Goal: Information Seeking & Learning: Learn about a topic

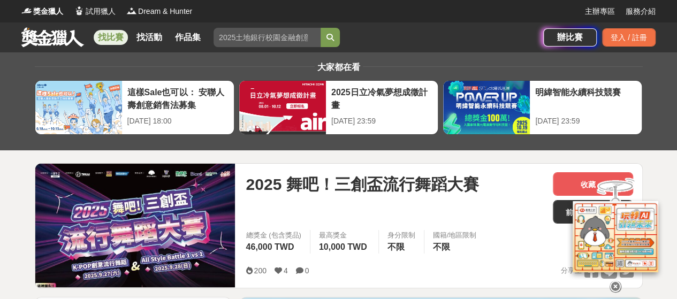
click at [77, 42] on link at bounding box center [52, 37] width 65 height 20
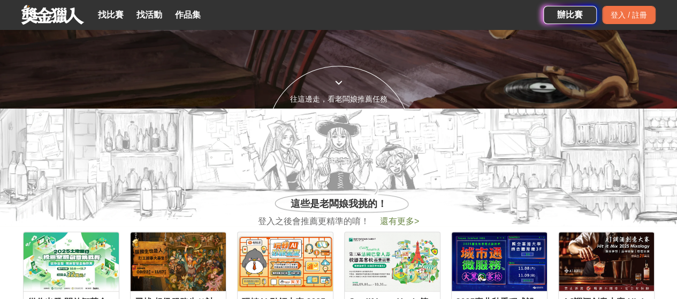
scroll to position [54, 0]
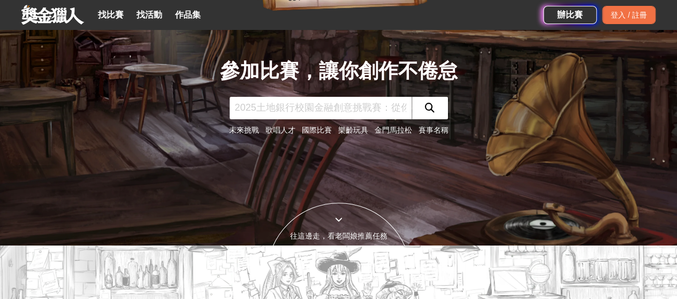
click at [345, 112] on input "text" at bounding box center [321, 108] width 182 height 22
type input "舞蹈"
click button "submit" at bounding box center [430, 108] width 36 height 22
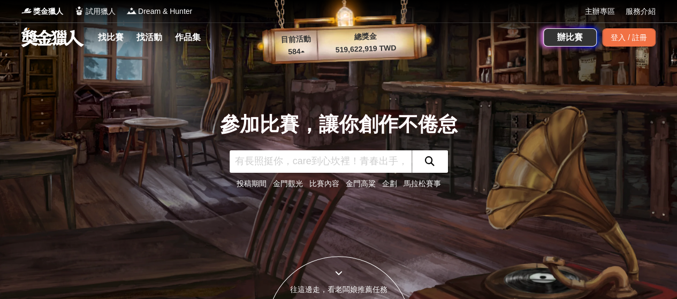
click at [330, 163] on input "text" at bounding box center [321, 161] width 182 height 22
type input "唱歌"
click button "submit" at bounding box center [430, 161] width 36 height 22
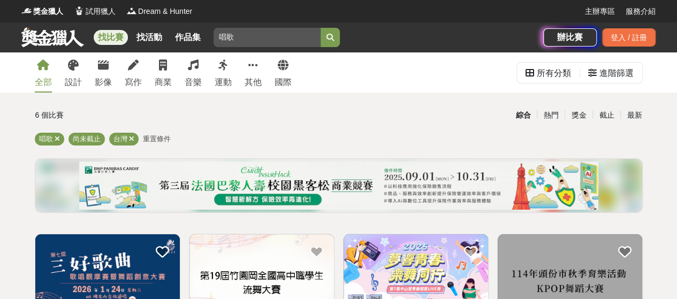
click at [177, 77] on div "全部 設計 影像 寫作 商業 音樂 運動 其他 國際" at bounding box center [163, 72] width 270 height 40
click at [180, 77] on div "全部 設計 影像 寫作 商業 音樂 運動 其他 國際" at bounding box center [163, 72] width 270 height 40
click at [192, 77] on div "音樂" at bounding box center [193, 82] width 17 height 13
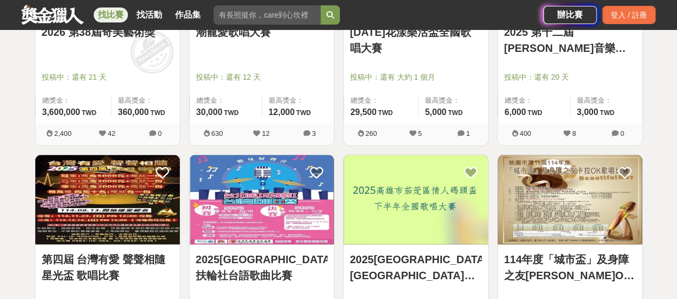
scroll to position [1178, 0]
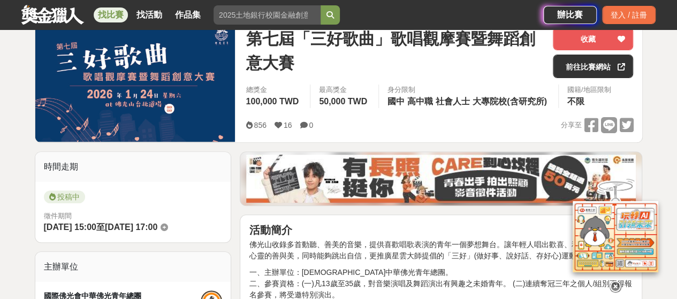
scroll to position [214, 0]
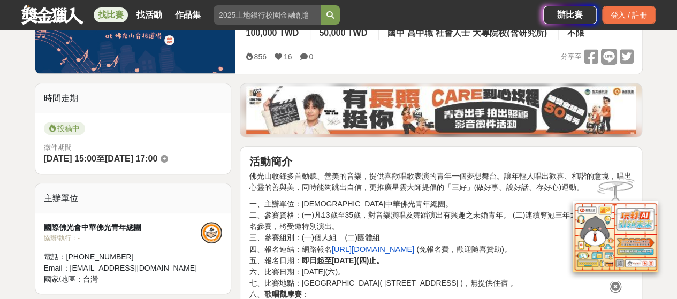
click at [613, 287] on icon at bounding box center [616, 287] width 12 height 12
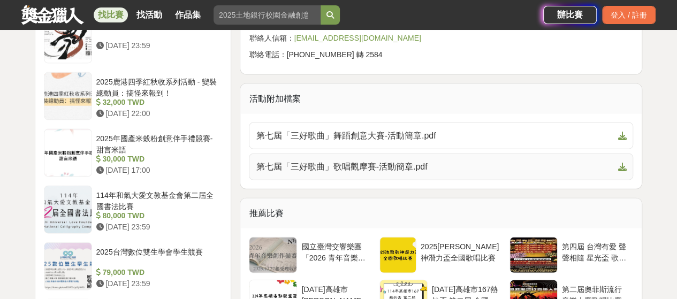
scroll to position [1124, 0]
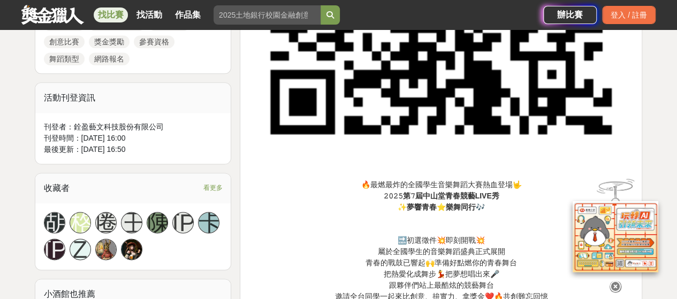
scroll to position [749, 0]
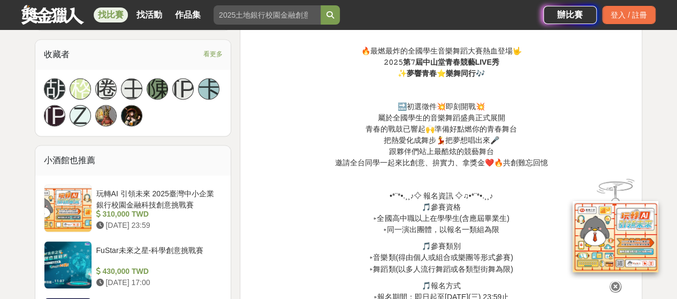
click at [611, 284] on icon at bounding box center [616, 287] width 12 height 12
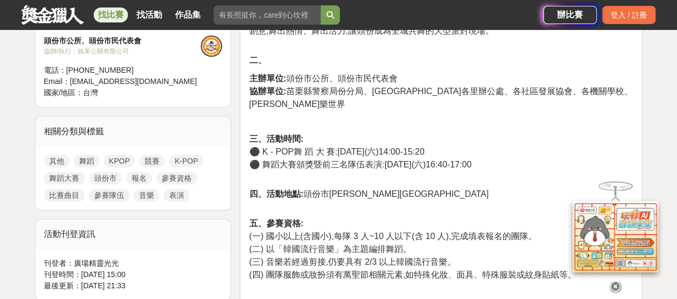
scroll to position [589, 0]
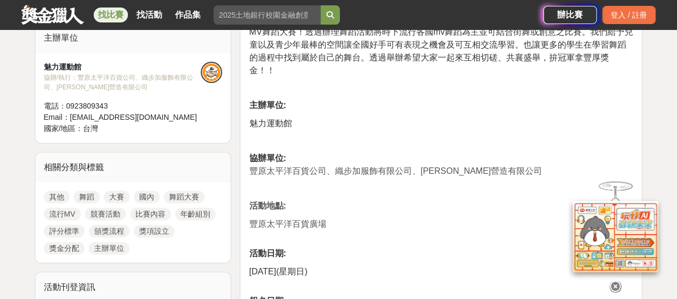
scroll to position [428, 0]
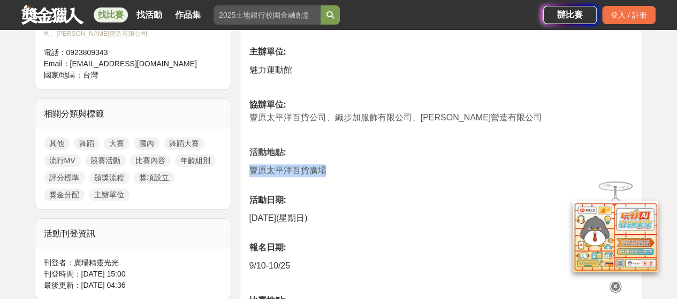
drag, startPoint x: 249, startPoint y: 170, endPoint x: 338, endPoint y: 169, distance: 88.3
click at [350, 170] on p "豐原太平洋百貨廣場" at bounding box center [441, 176] width 384 height 24
click at [444, 89] on p at bounding box center [441, 87] width 384 height 11
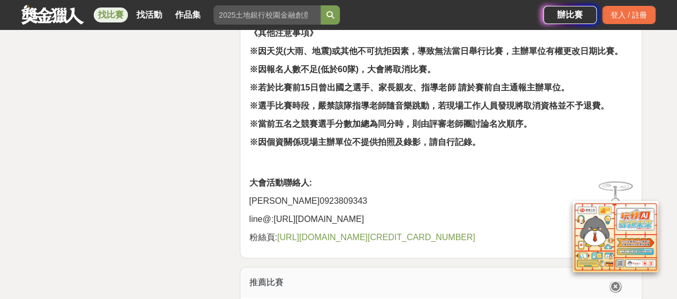
scroll to position [2248, 0]
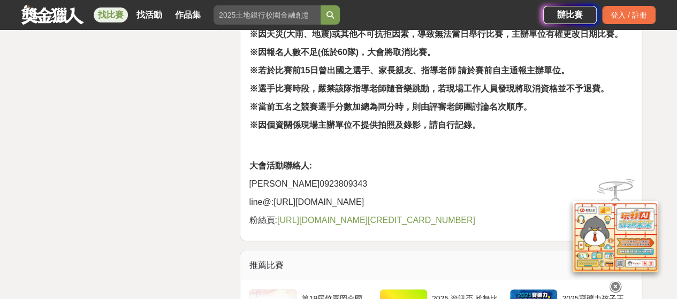
click at [287, 219] on link "https://www.facebook.com/profile.php?id=61565000019818" at bounding box center [376, 220] width 198 height 9
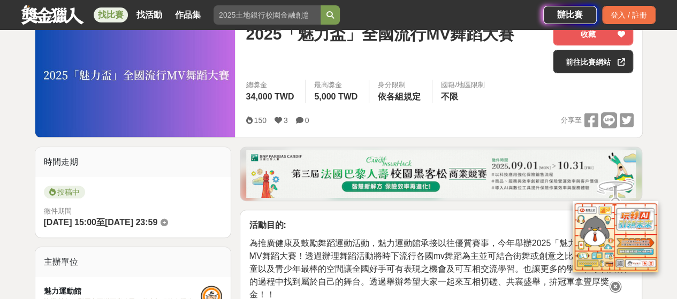
scroll to position [107, 0]
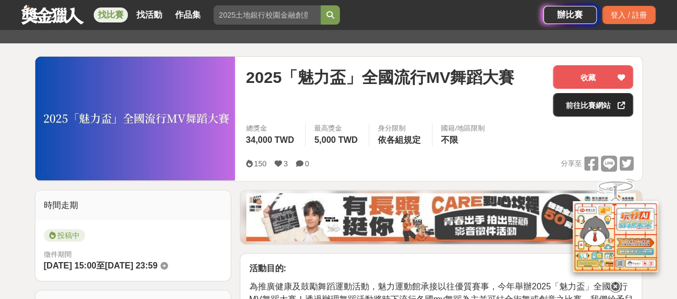
click at [604, 103] on link "前往比賽網站" at bounding box center [593, 105] width 80 height 24
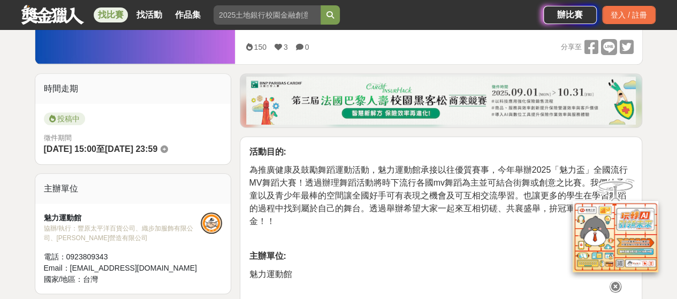
scroll to position [321, 0]
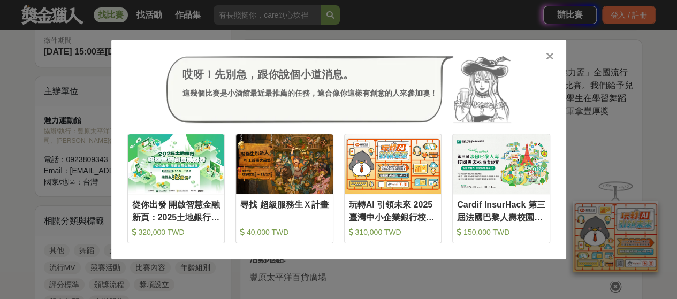
click at [548, 56] on icon at bounding box center [550, 56] width 8 height 11
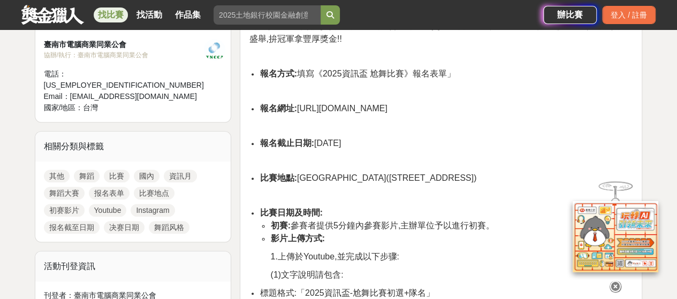
scroll to position [375, 0]
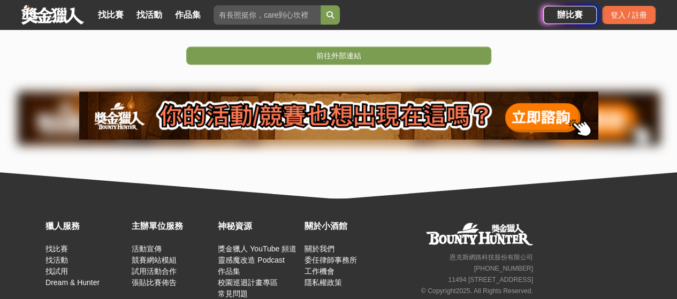
scroll to position [321, 0]
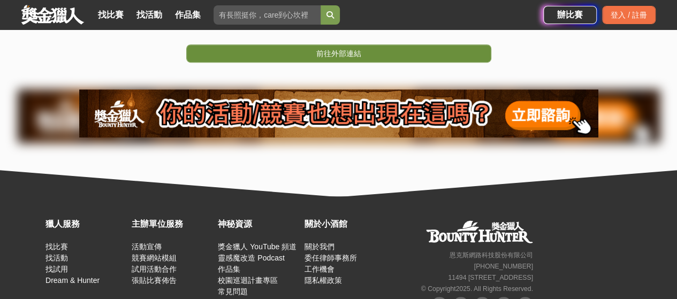
click at [327, 54] on span "前往外部連結" at bounding box center [338, 53] width 45 height 9
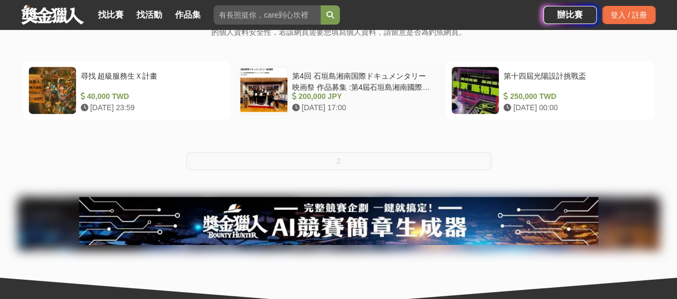
scroll to position [214, 0]
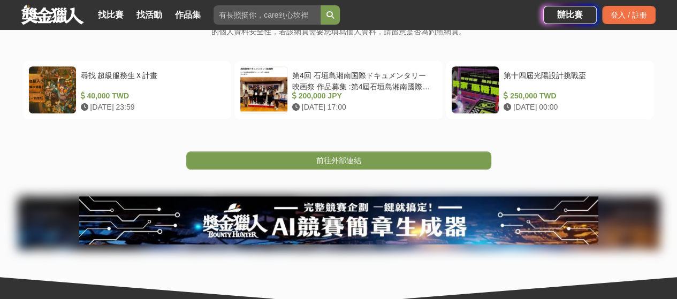
click at [344, 162] on span "前往外部連結" at bounding box center [338, 160] width 45 height 9
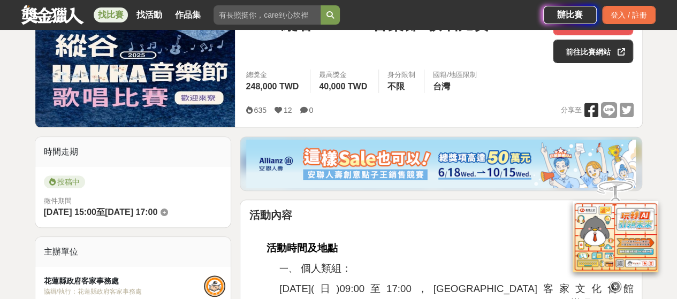
scroll to position [321, 0]
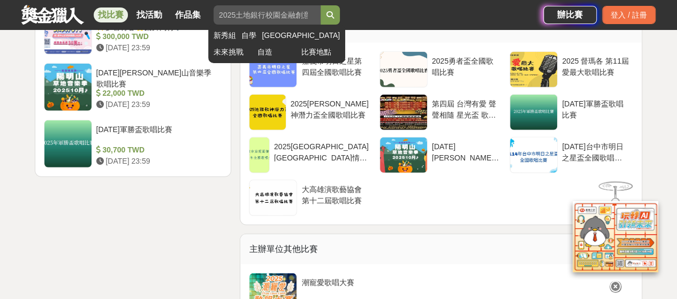
scroll to position [1445, 0]
